Goal: Information Seeking & Learning: Learn about a topic

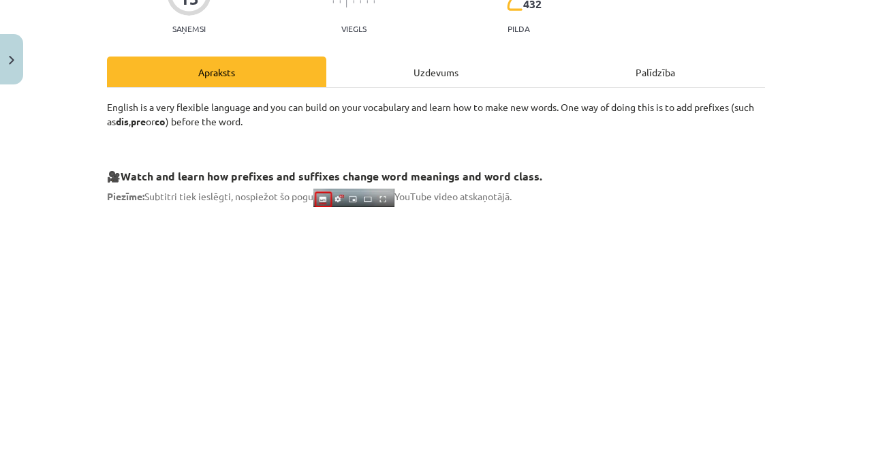
scroll to position [138, 0]
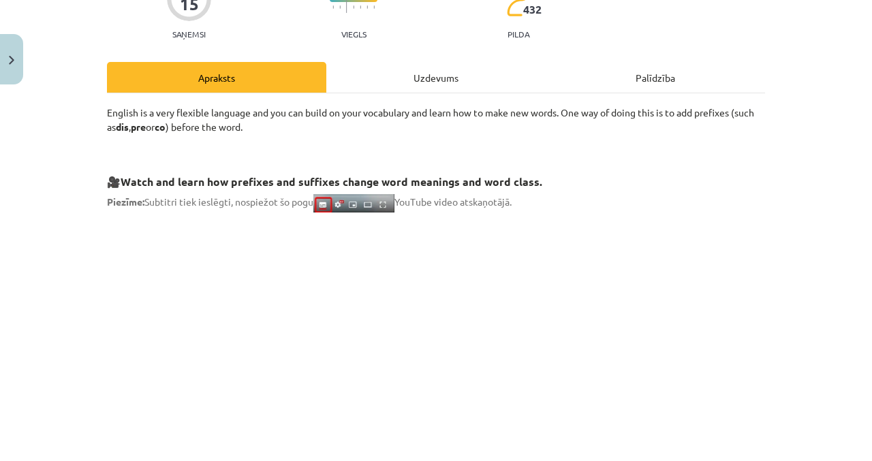
click at [444, 76] on div "Uzdevums" at bounding box center [435, 77] width 219 height 31
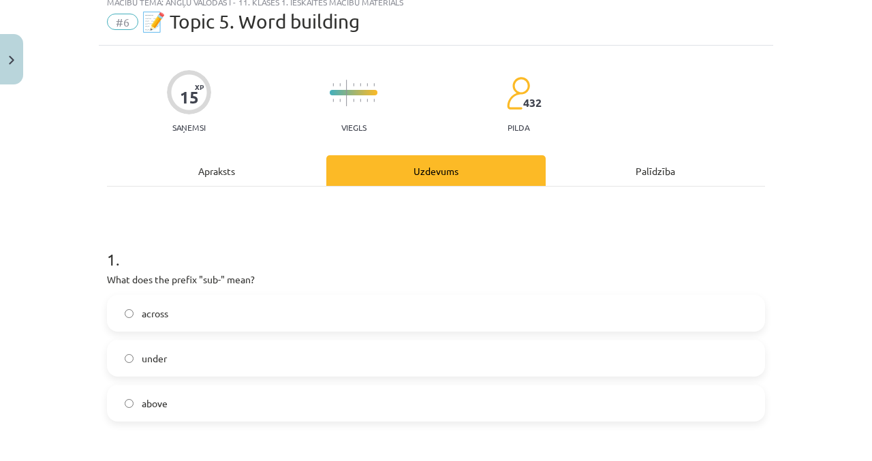
scroll to position [34, 0]
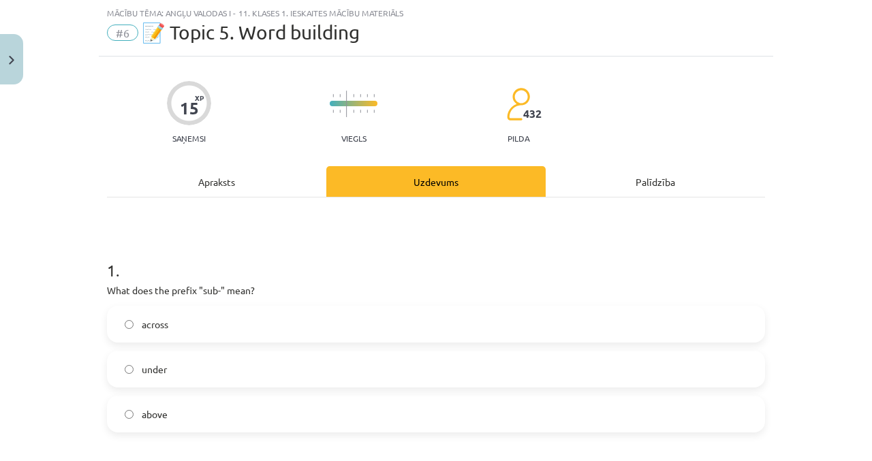
click at [272, 195] on div "Apraksts" at bounding box center [216, 181] width 219 height 31
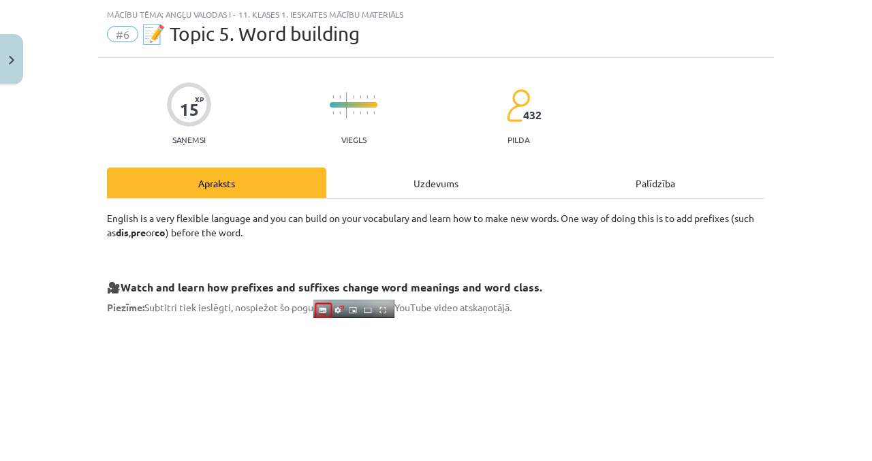
scroll to position [0, 0]
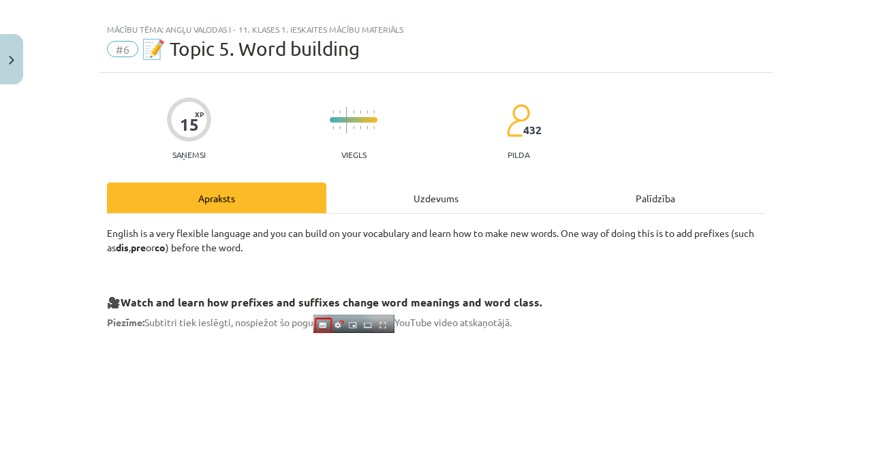
click at [444, 197] on div "Uzdevums" at bounding box center [435, 198] width 219 height 31
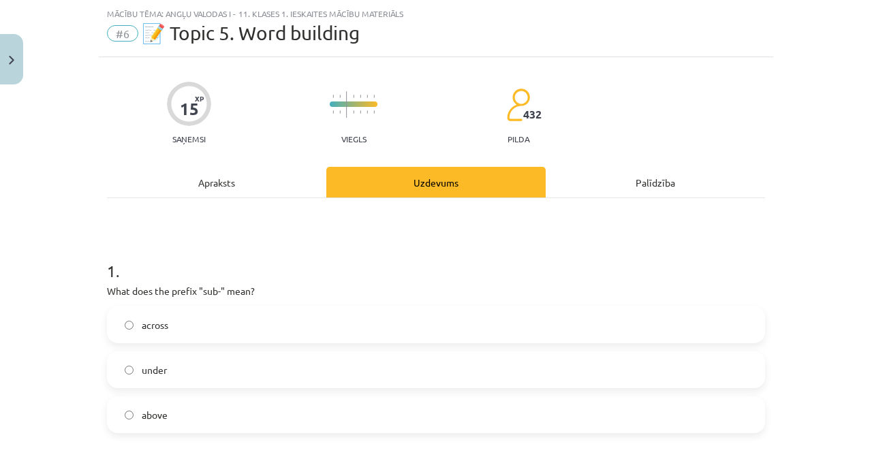
scroll to position [34, 0]
click at [250, 374] on label "under" at bounding box center [435, 369] width 655 height 34
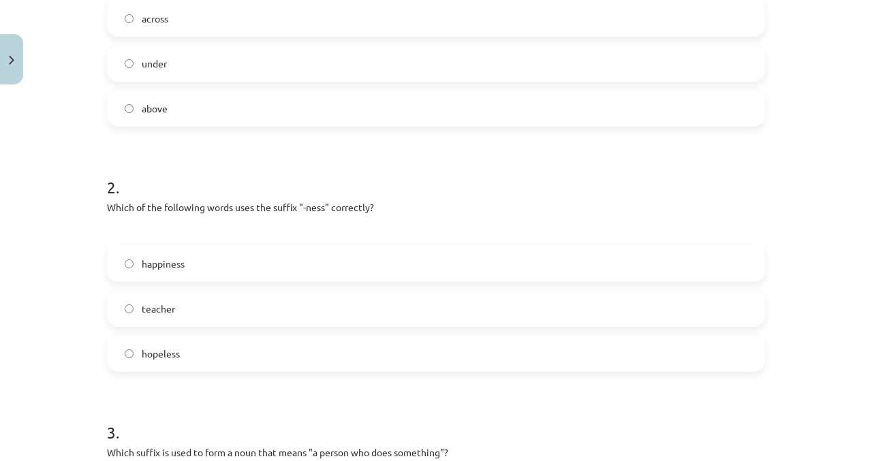
scroll to position [341, 0]
click at [170, 270] on label "happiness" at bounding box center [435, 263] width 655 height 34
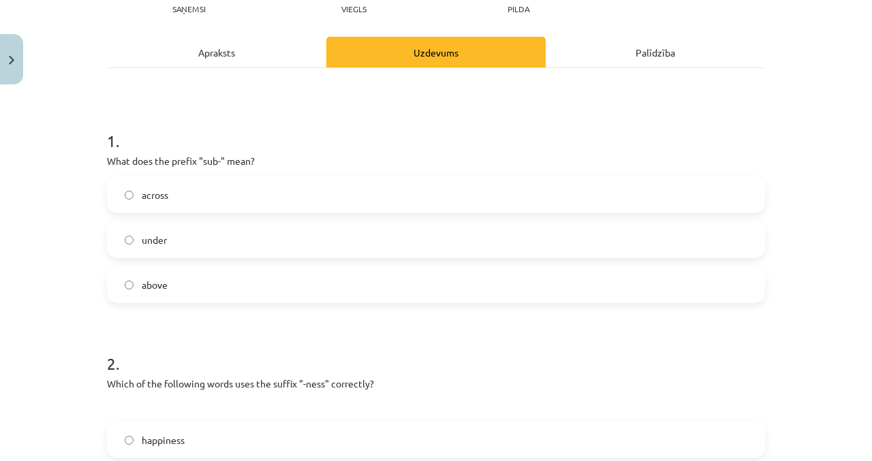
click at [263, 59] on div "Apraksts" at bounding box center [216, 52] width 219 height 31
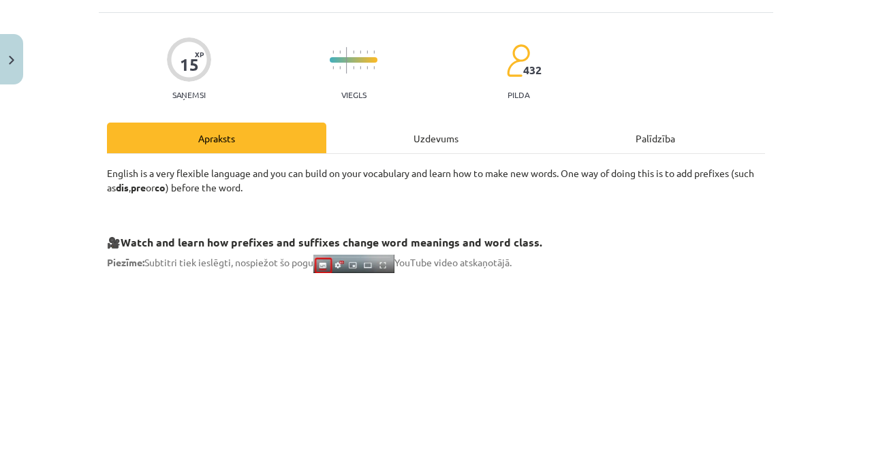
scroll to position [0, 0]
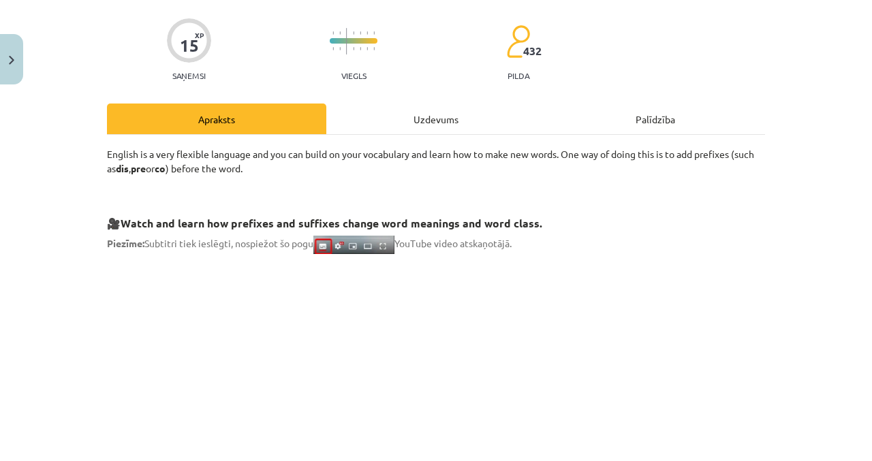
click at [434, 121] on div "Uzdevums" at bounding box center [435, 119] width 219 height 31
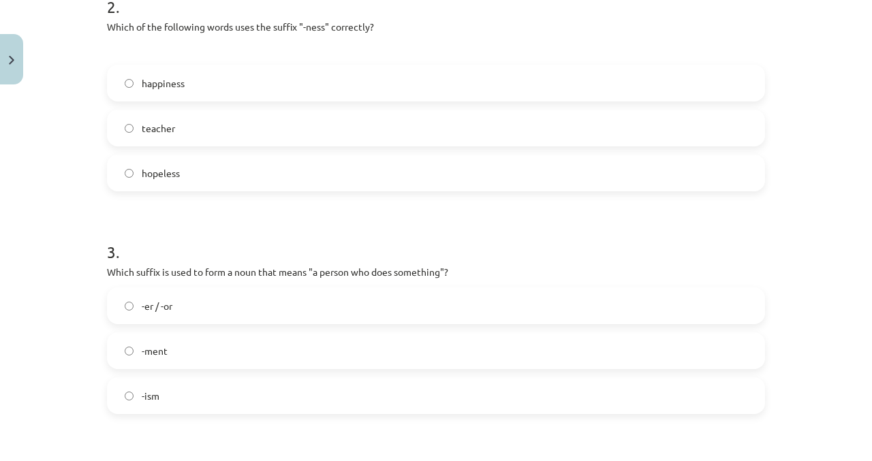
scroll to position [546, 0]
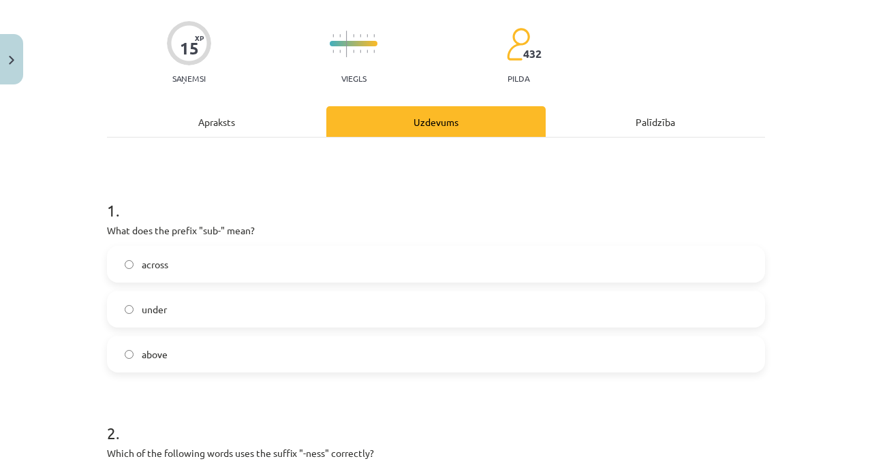
click at [264, 131] on div "Apraksts" at bounding box center [216, 121] width 219 height 31
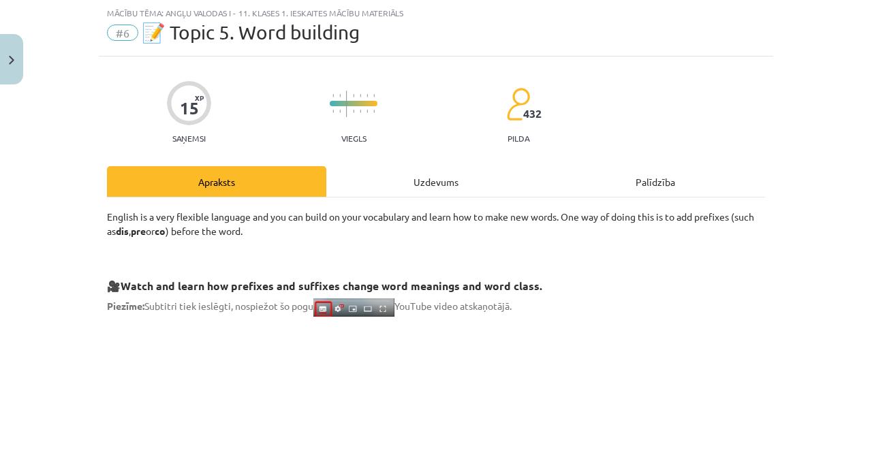
click at [272, 129] on div "15 XP Saņemsi Viegls 432 pilda" at bounding box center [436, 108] width 658 height 70
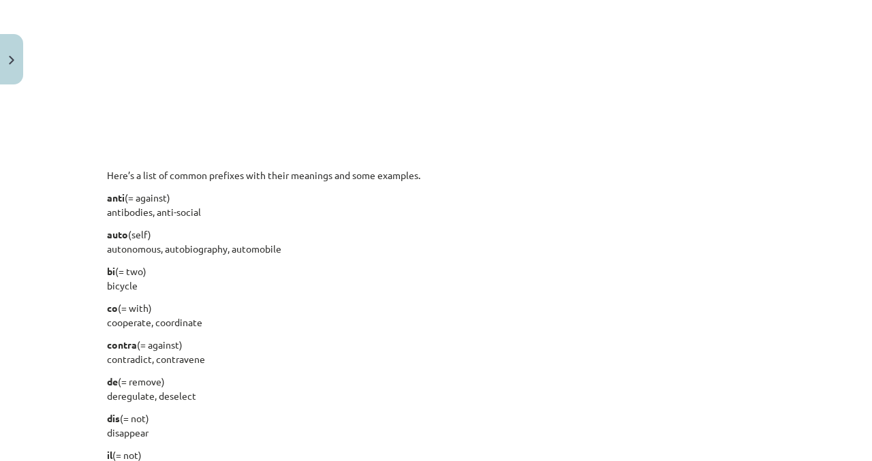
scroll to position [988, 0]
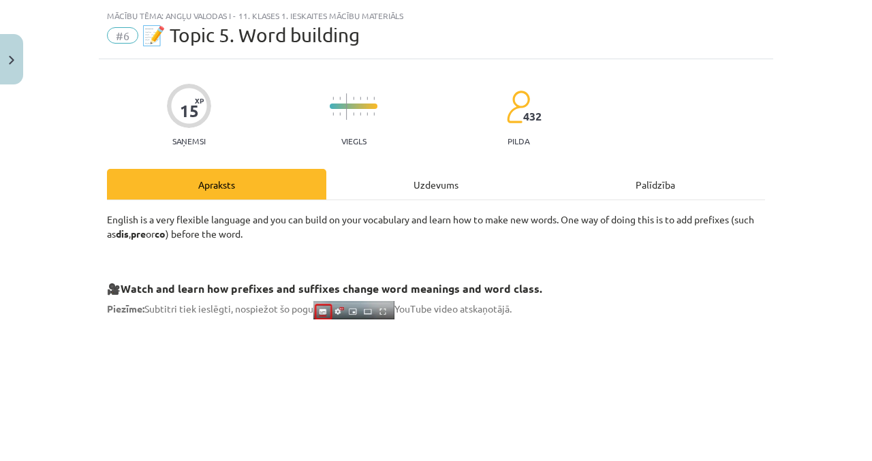
click at [390, 189] on div "Uzdevums" at bounding box center [435, 184] width 219 height 31
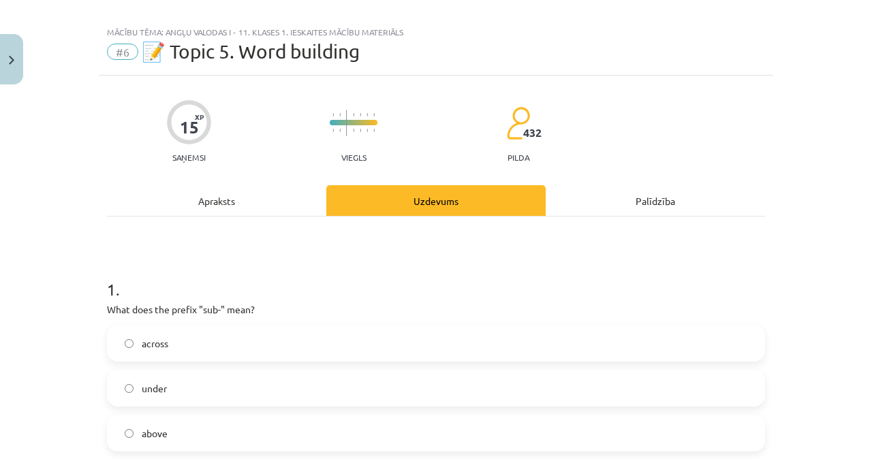
scroll to position [0, 0]
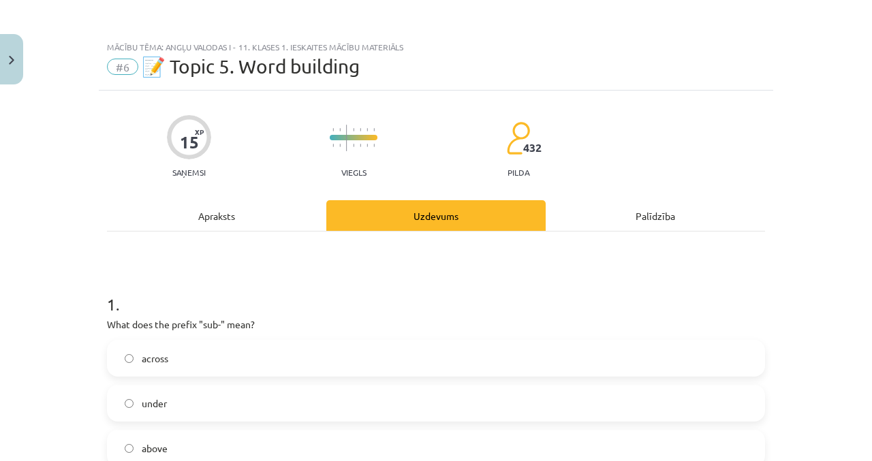
click at [262, 217] on div "Apraksts" at bounding box center [216, 215] width 219 height 31
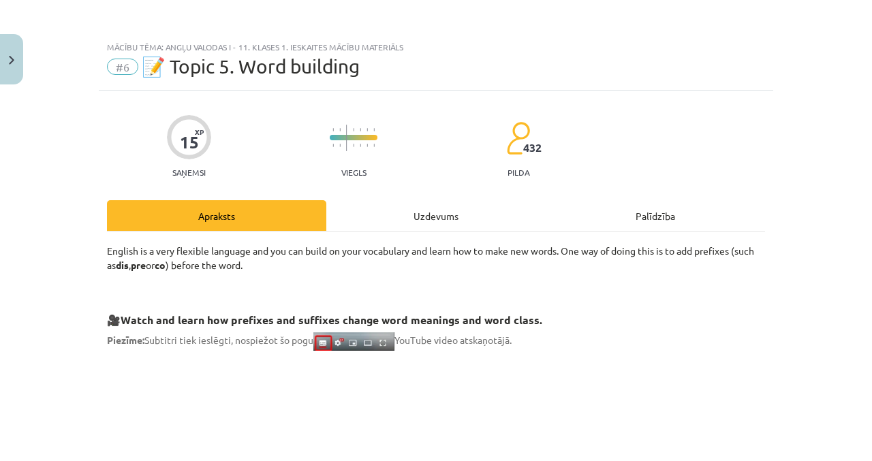
click at [436, 225] on div "Uzdevums" at bounding box center [435, 215] width 219 height 31
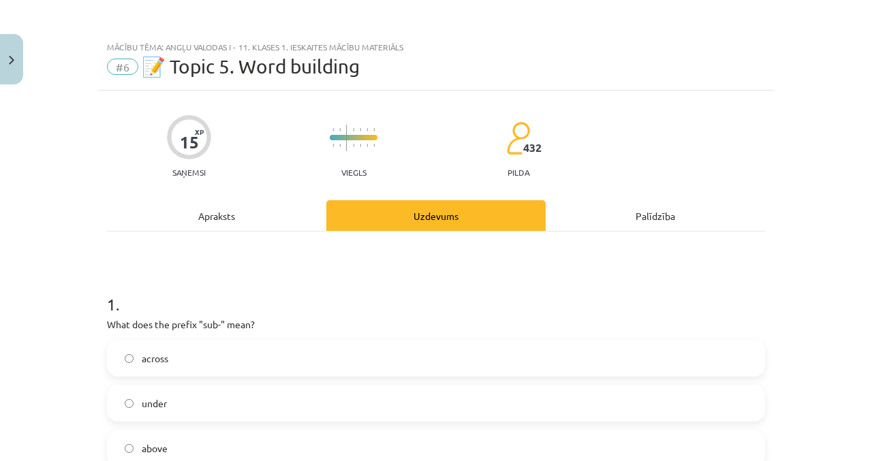
click at [273, 219] on div "Apraksts" at bounding box center [216, 215] width 219 height 31
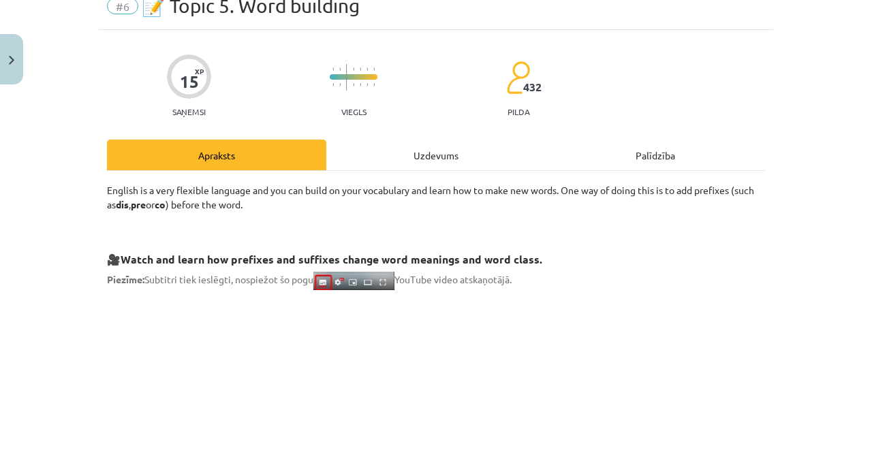
click at [414, 155] on div "Uzdevums" at bounding box center [435, 155] width 219 height 31
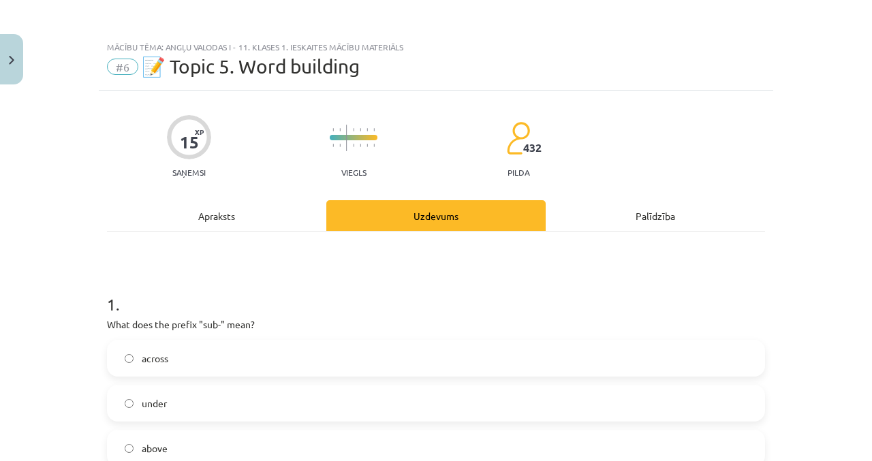
click at [264, 204] on div "Apraksts" at bounding box center [216, 215] width 219 height 31
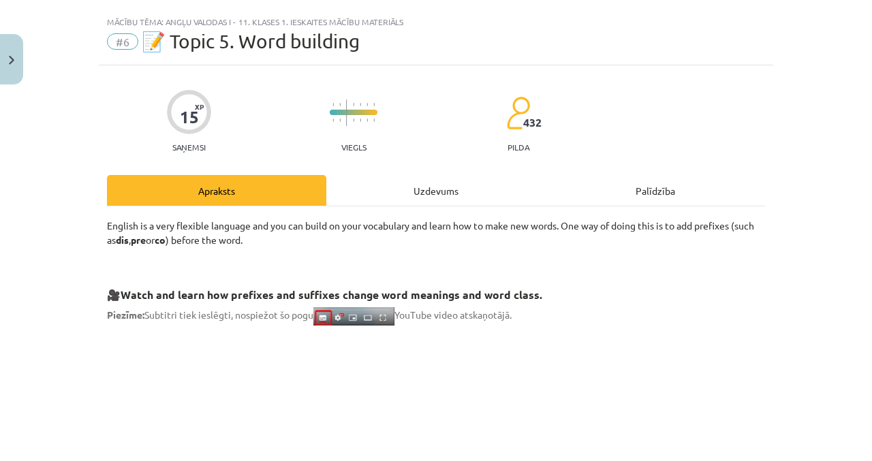
click at [263, 219] on p "English is a very flexible language and you can build on your vocabulary and le…" at bounding box center [436, 233] width 658 height 29
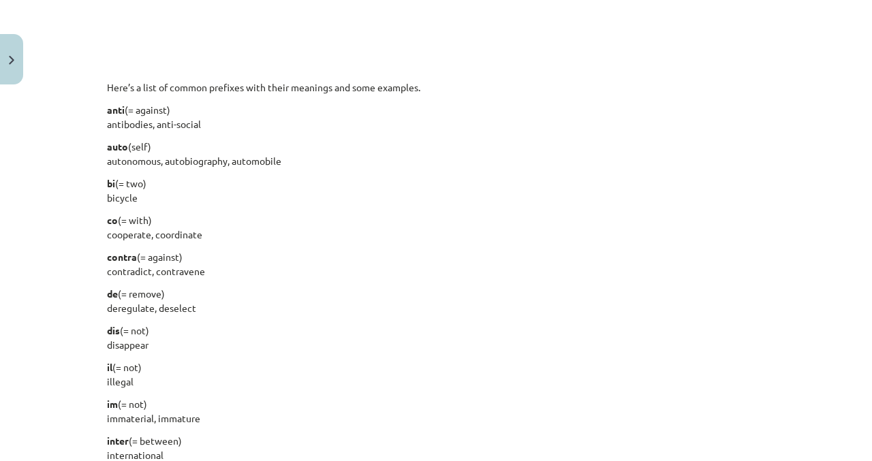
scroll to position [1043, 0]
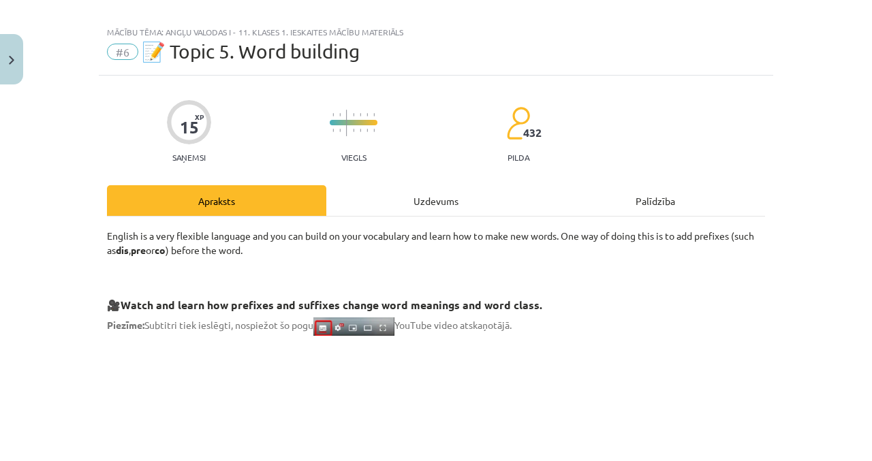
click at [413, 208] on div "Uzdevums" at bounding box center [435, 200] width 219 height 31
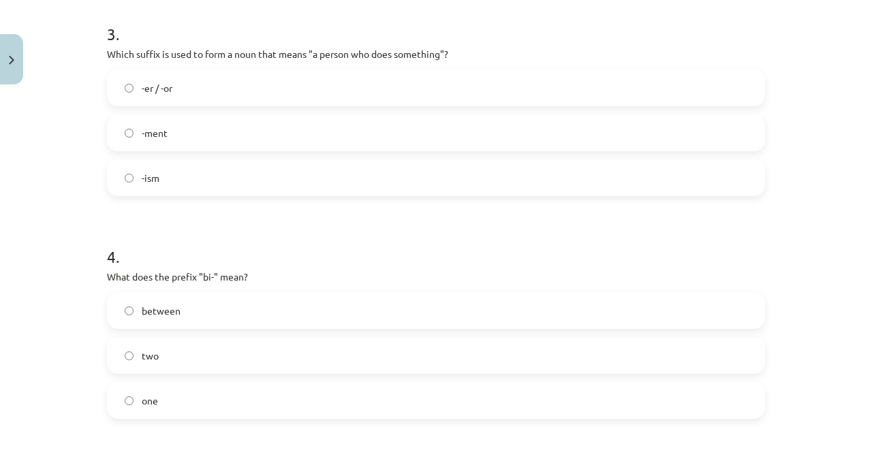
scroll to position [752, 0]
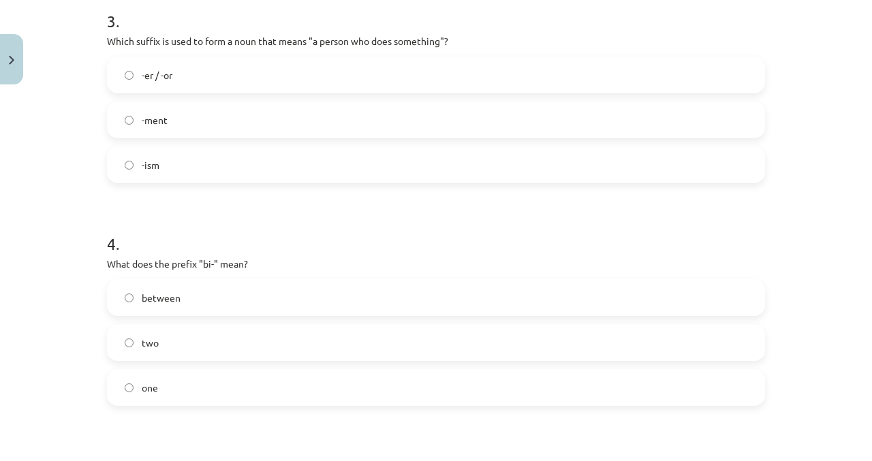
click at [276, 342] on label "two" at bounding box center [435, 343] width 655 height 34
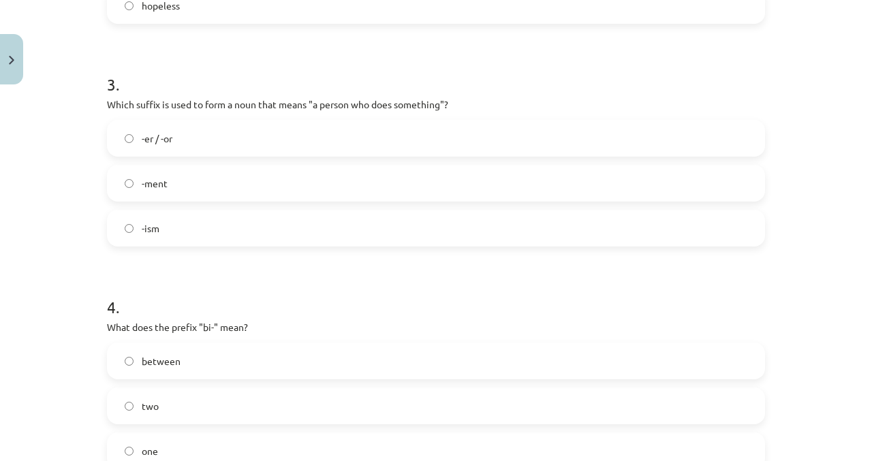
scroll to position [0, 0]
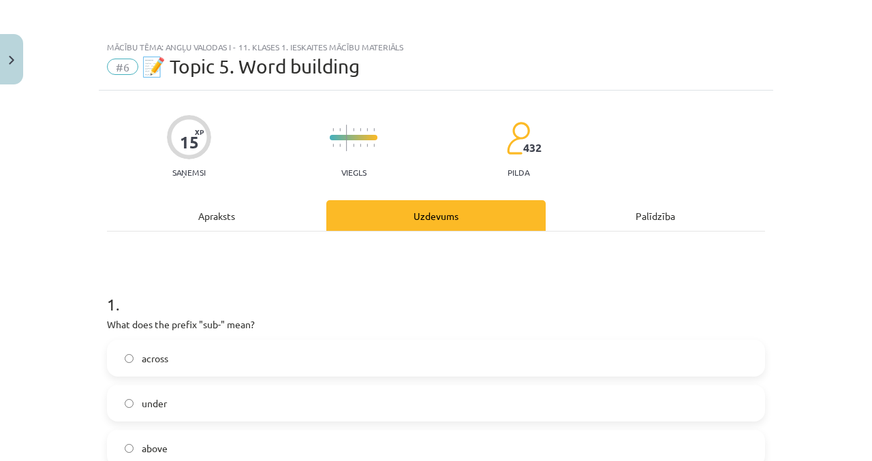
click at [264, 213] on div "Apraksts" at bounding box center [216, 215] width 219 height 31
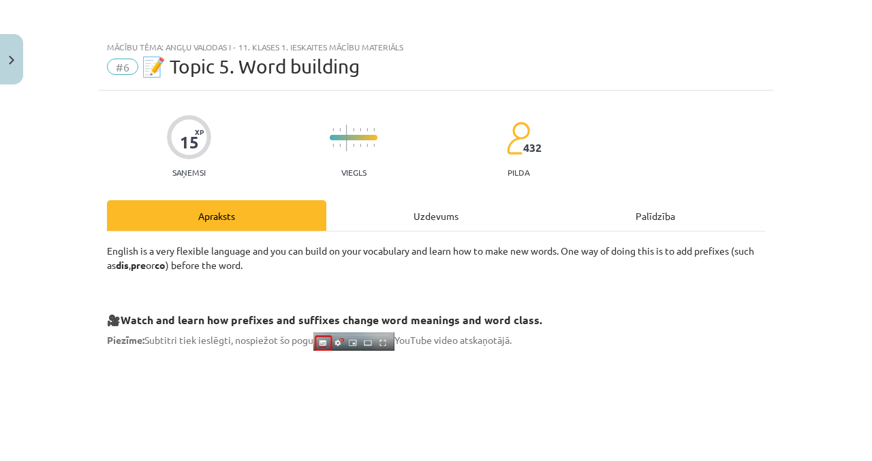
click at [409, 221] on div "Uzdevums" at bounding box center [435, 215] width 219 height 31
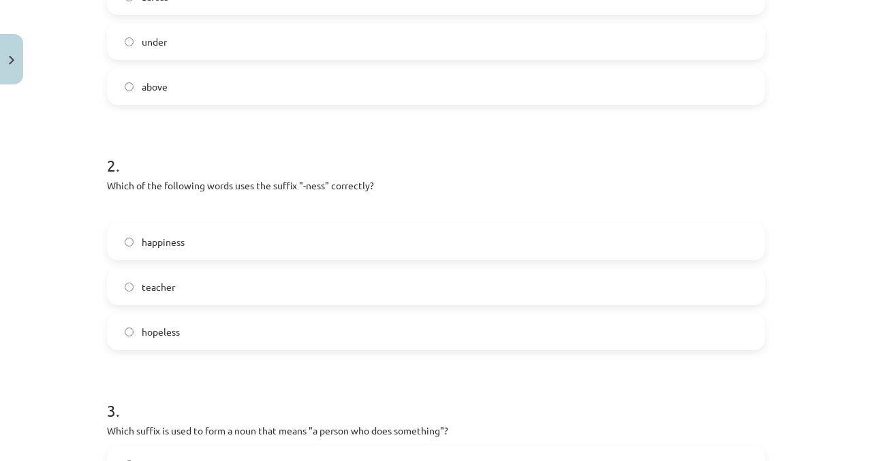
scroll to position [1019, 0]
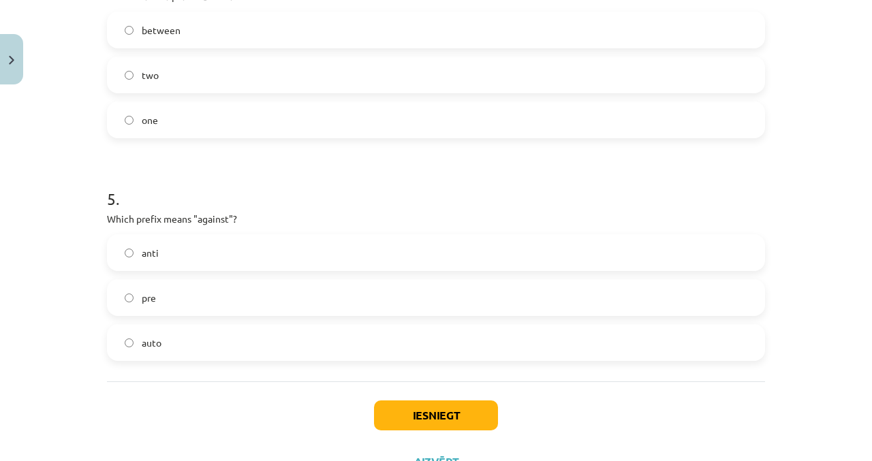
click at [317, 258] on label "anti" at bounding box center [435, 253] width 655 height 34
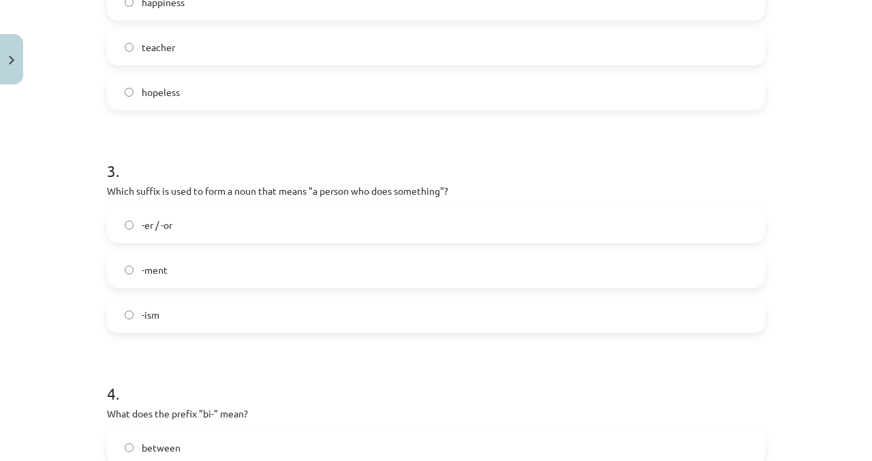
scroll to position [604, 0]
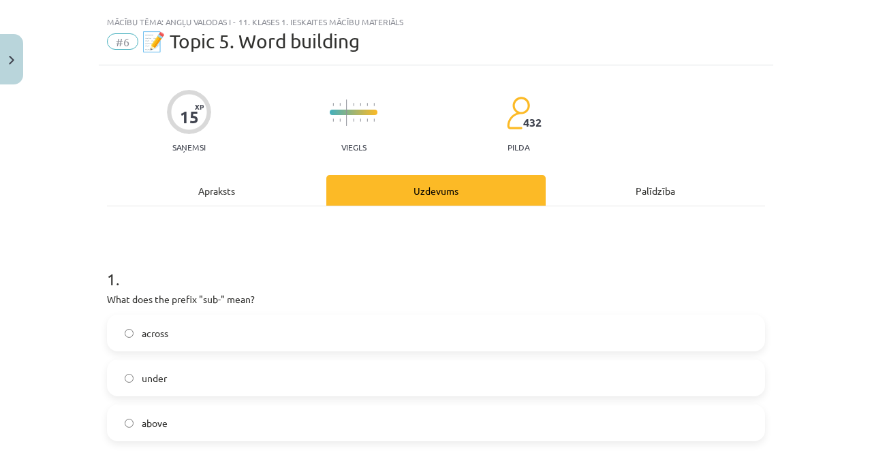
click at [267, 199] on div "Apraksts" at bounding box center [216, 190] width 219 height 31
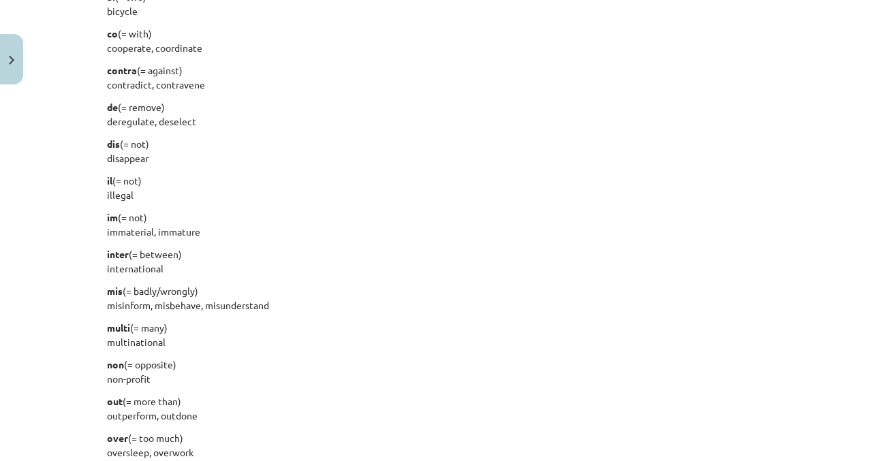
scroll to position [1250, 0]
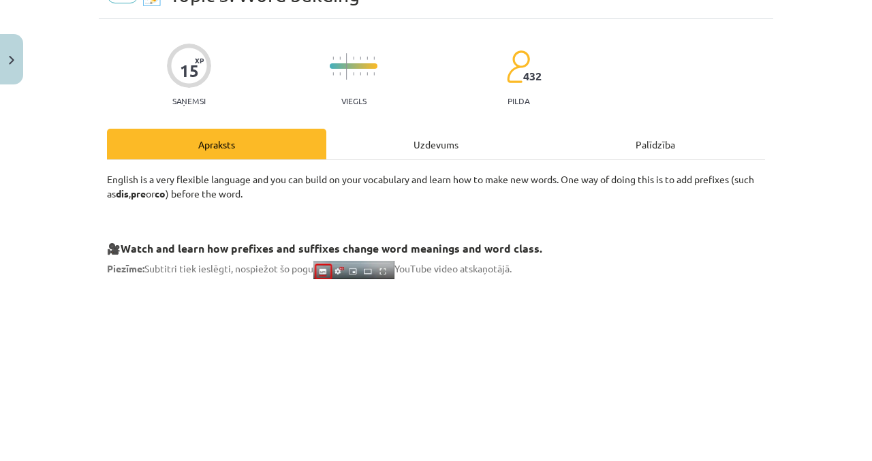
click at [415, 137] on div "Uzdevums" at bounding box center [435, 144] width 219 height 31
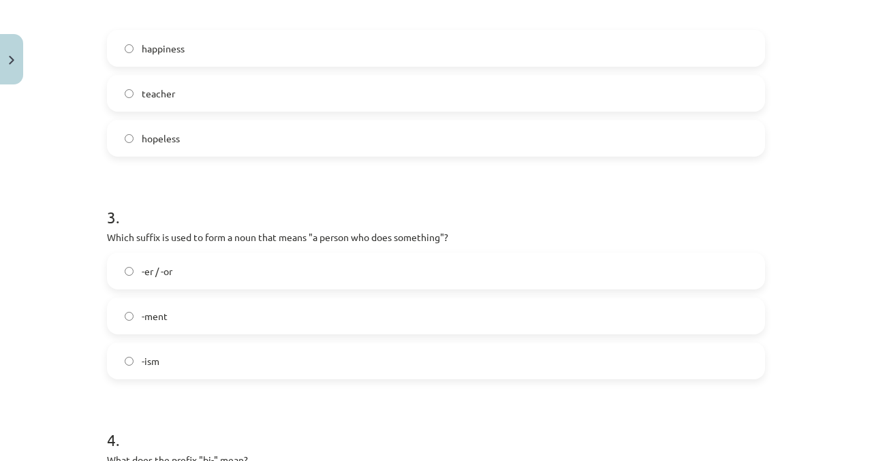
scroll to position [556, 0]
click at [141, 264] on label "-er / -or" at bounding box center [435, 270] width 655 height 34
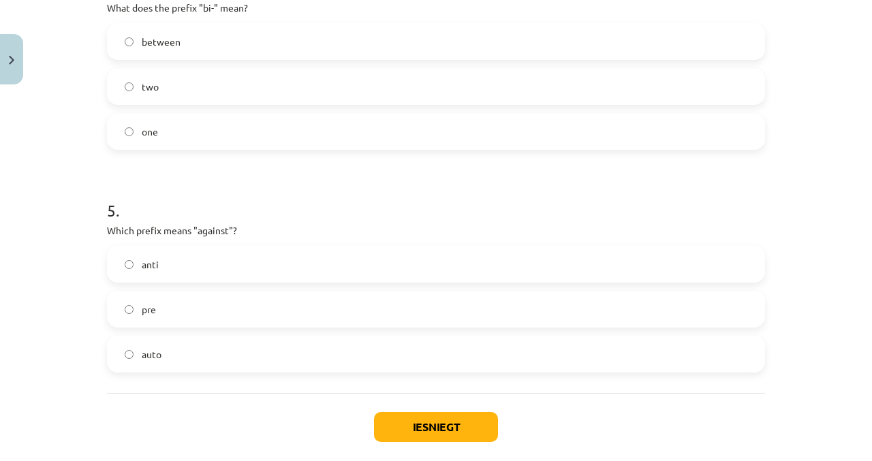
scroll to position [1019, 0]
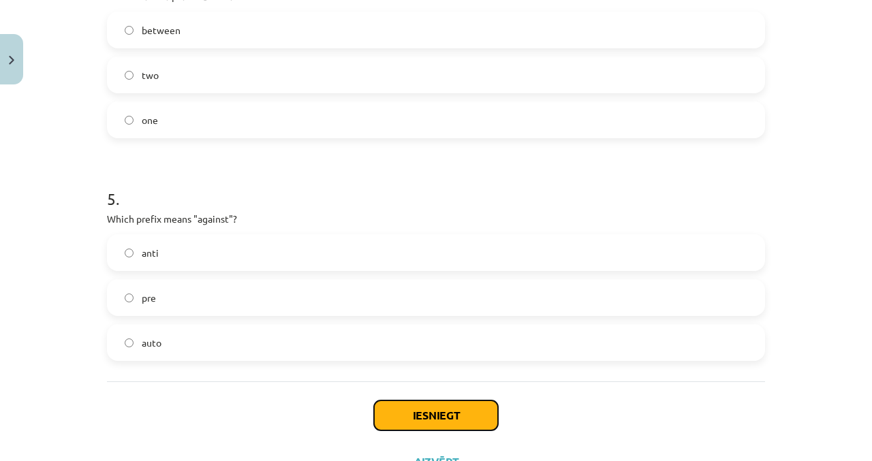
click at [404, 429] on button "Iesniegt" at bounding box center [436, 416] width 124 height 30
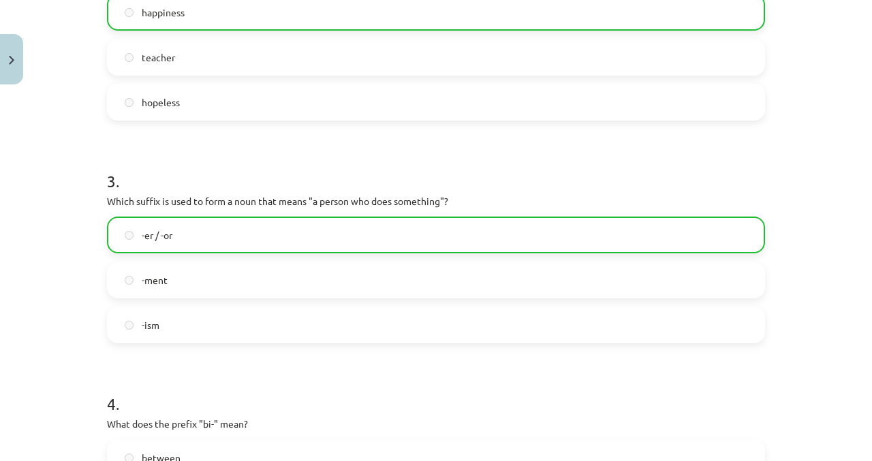
scroll to position [1062, 0]
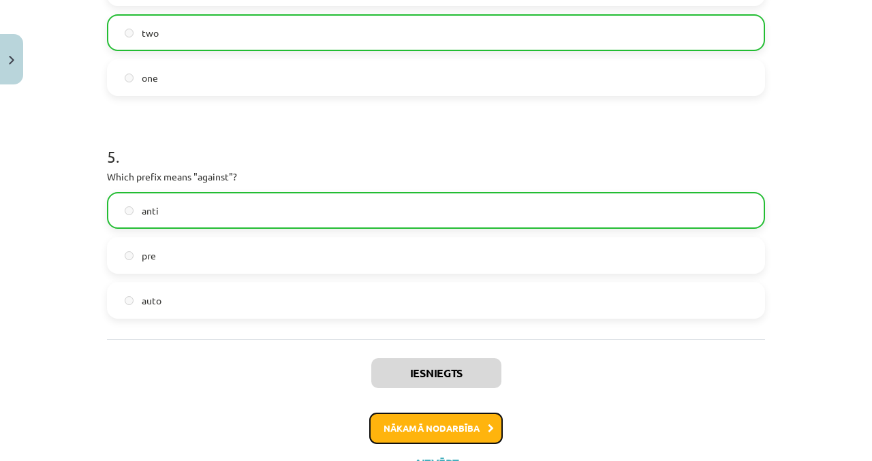
click at [398, 427] on button "Nākamā nodarbība" at bounding box center [436, 428] width 134 height 31
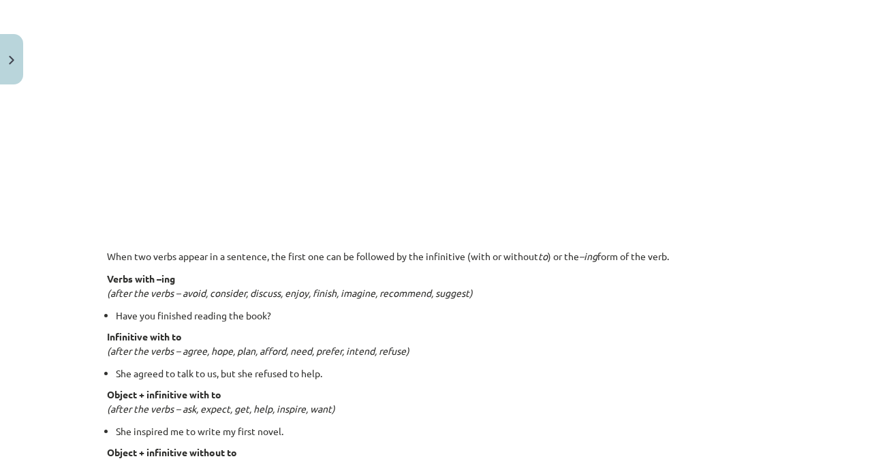
scroll to position [882, 0]
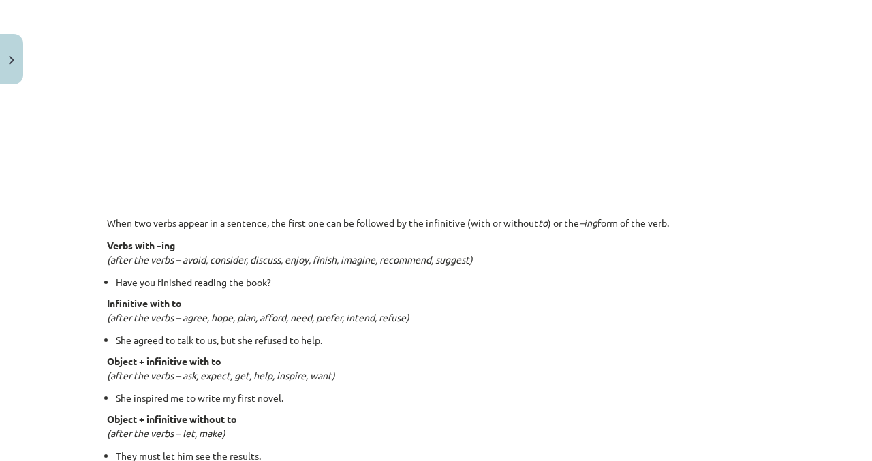
click at [330, 375] on em "(after the verbs – ask, expect, get, help, inspire, want)" at bounding box center [221, 375] width 228 height 12
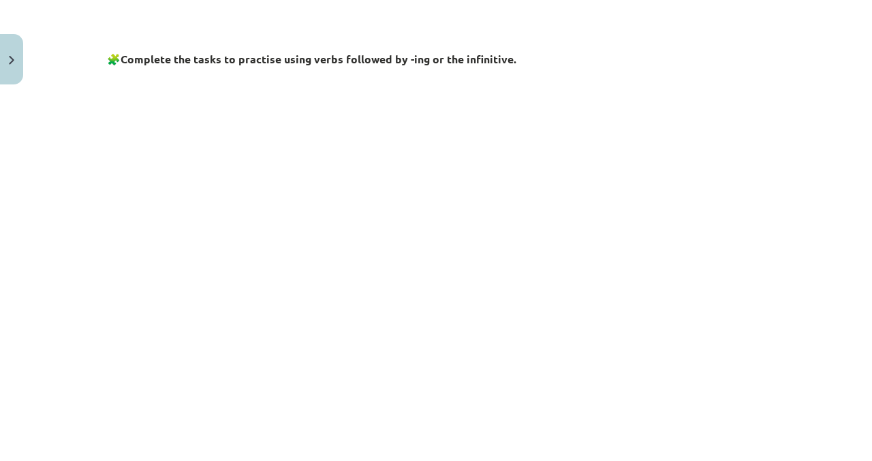
scroll to position [529, 0]
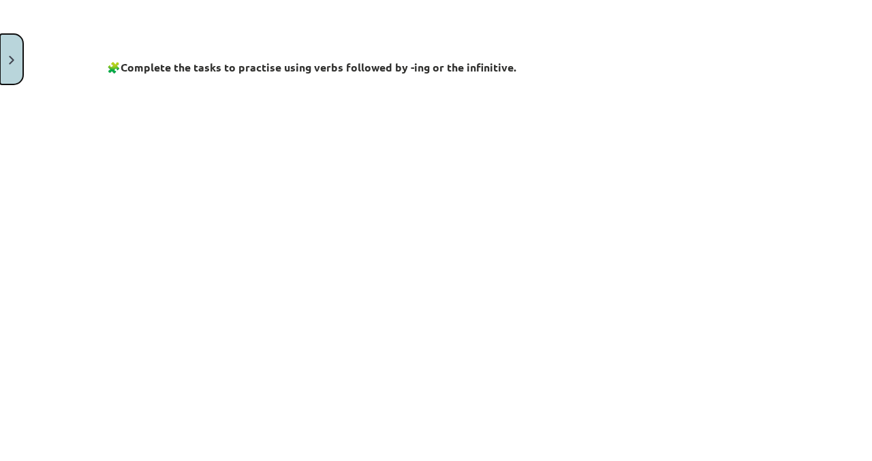
click at [14, 72] on button "Close" at bounding box center [11, 59] width 23 height 50
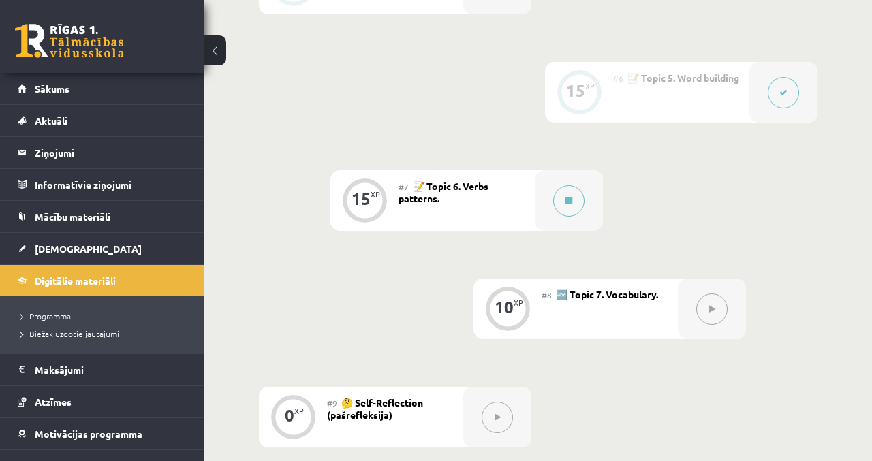
scroll to position [882, 0]
click at [553, 185] on div at bounding box center [569, 199] width 68 height 61
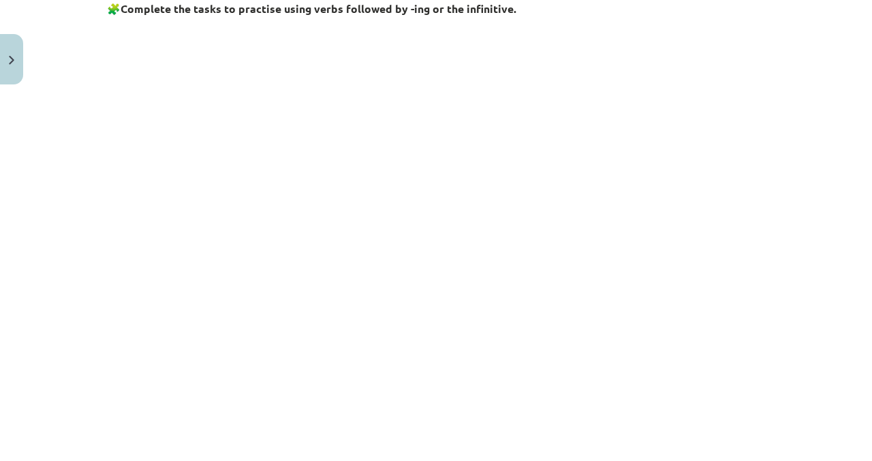
scroll to position [590, 0]
